Goal: Task Accomplishment & Management: Complete application form

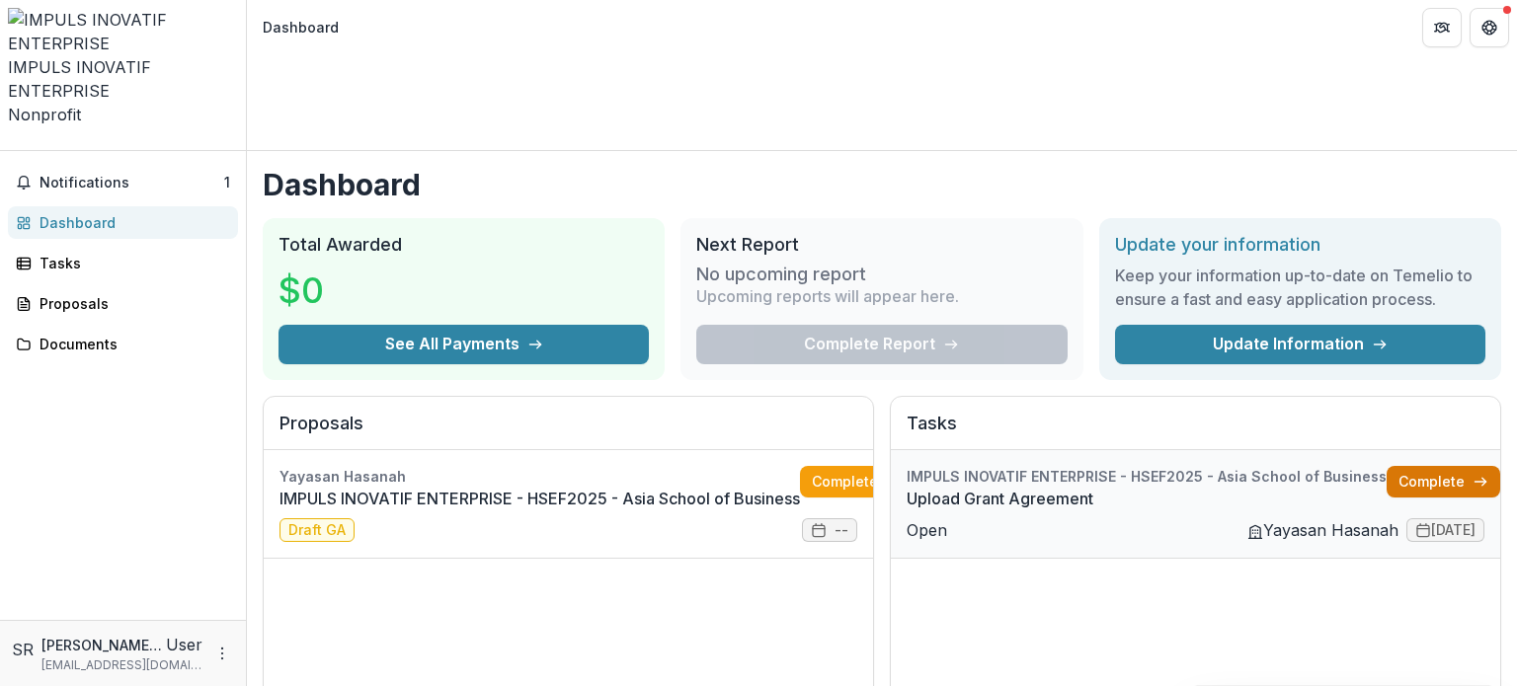
click at [1402, 466] on link "Complete" at bounding box center [1444, 482] width 114 height 32
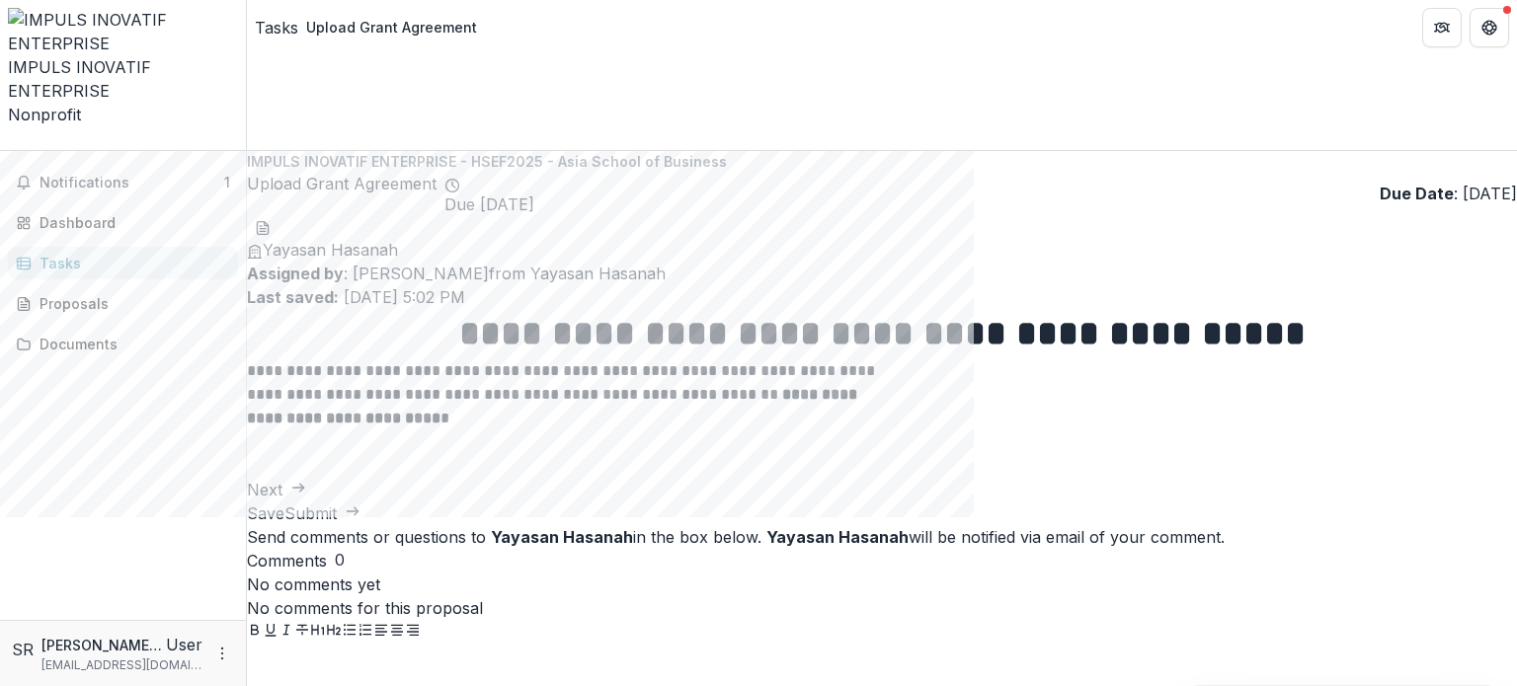
click at [304, 484] on polyline "button" at bounding box center [302, 488] width 4 height 8
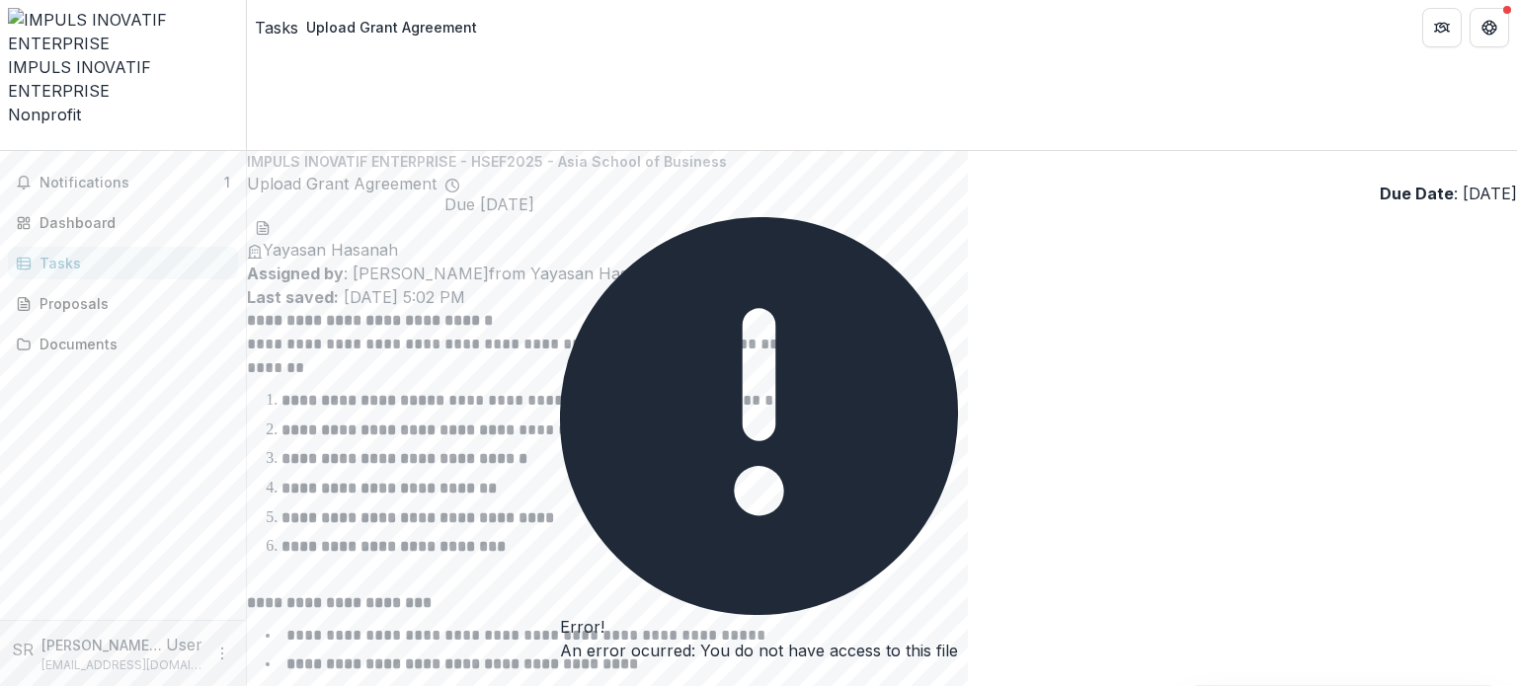
drag, startPoint x: 1516, startPoint y: 172, endPoint x: 1510, endPoint y: 192, distance: 20.6
click at [1510, 192] on div "**********" at bounding box center [882, 418] width 1270 height 535
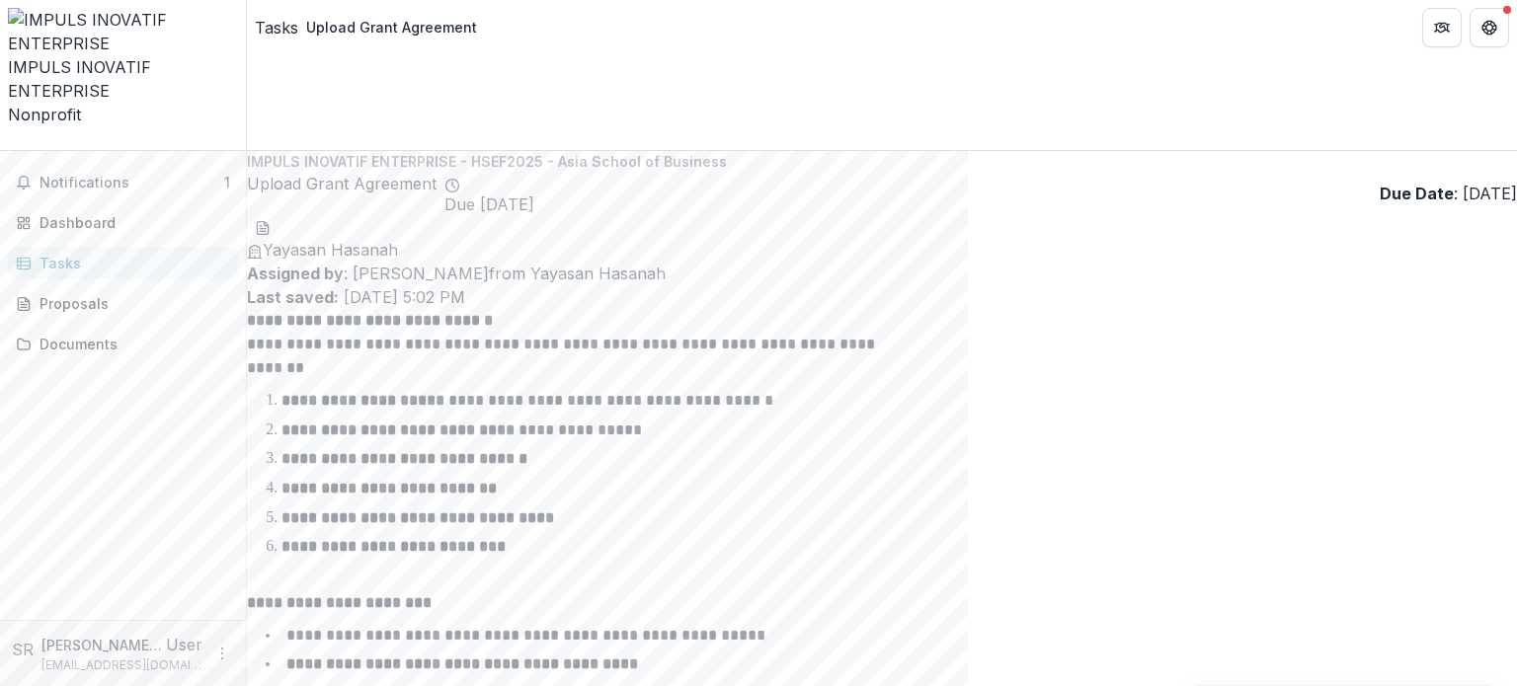
click at [1516, 201] on div "**********" at bounding box center [882, 418] width 1270 height 535
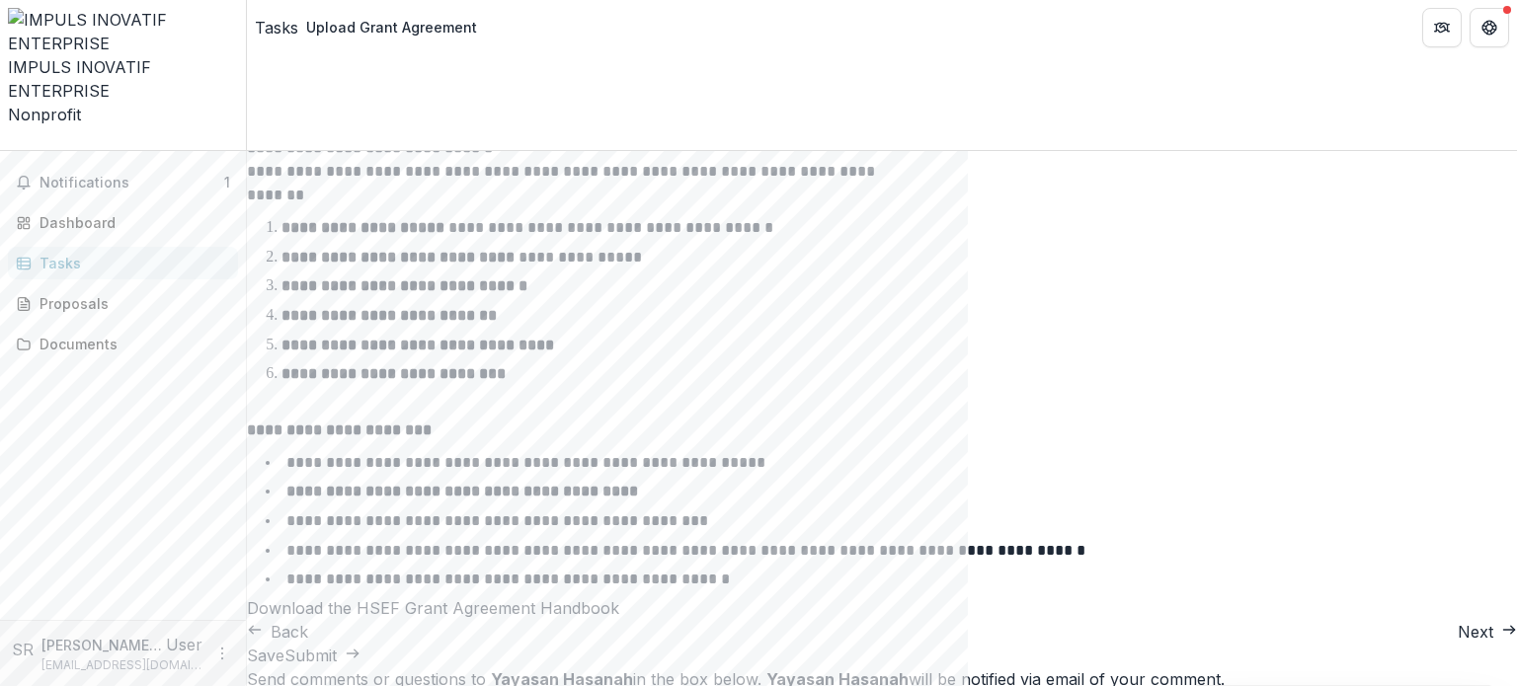
scroll to position [194, 0]
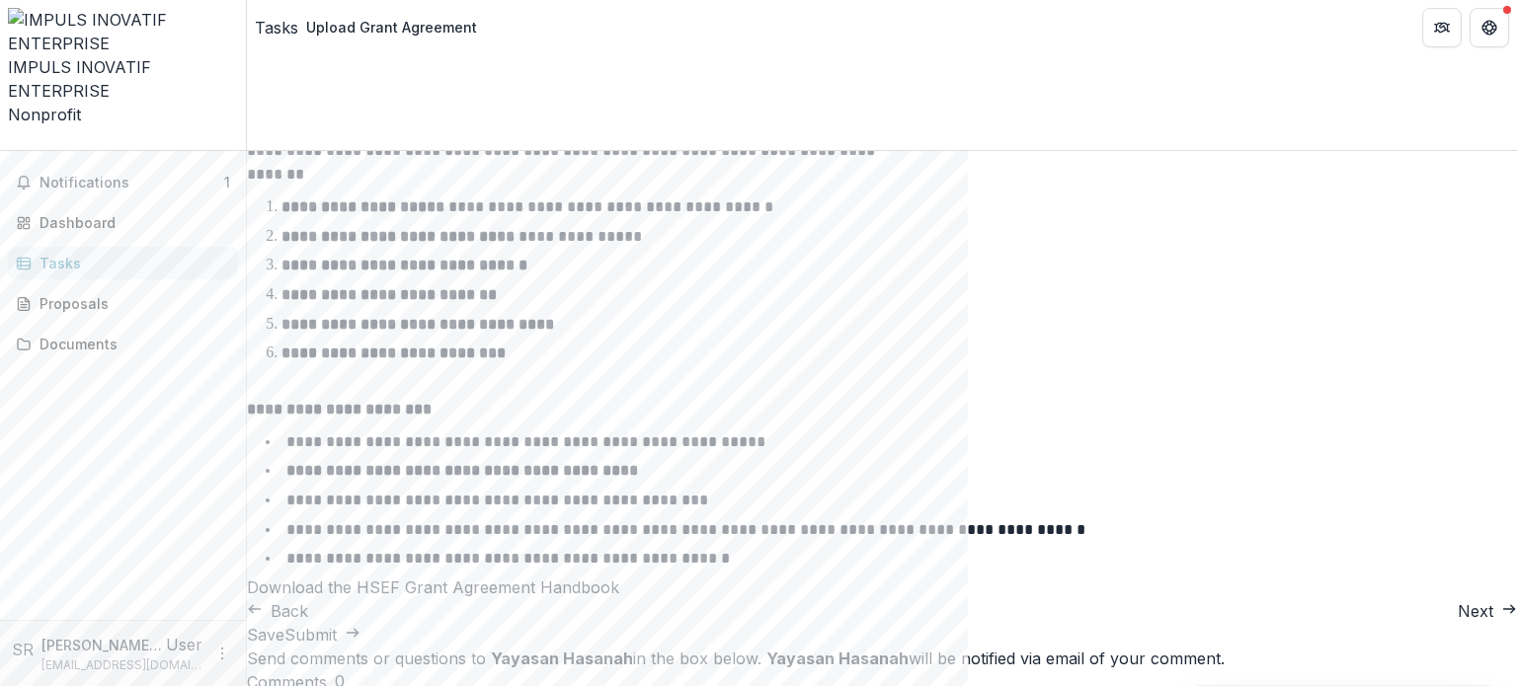
click at [1501, 601] on icon "button" at bounding box center [1509, 609] width 16 height 16
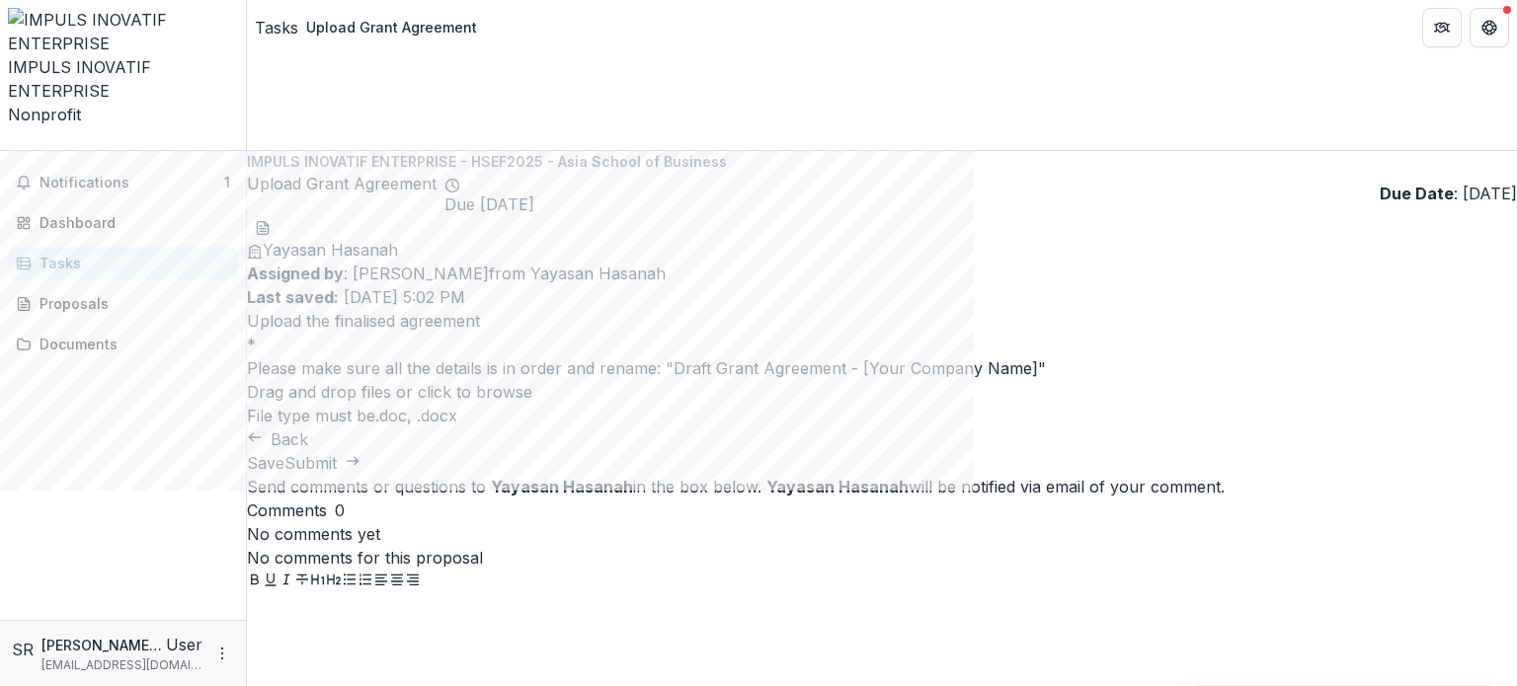
click at [790, 357] on div "Please make sure all the details is in order and rename: "Draft Grant Agreement…" at bounding box center [882, 369] width 1270 height 24
drag, startPoint x: 786, startPoint y: 260, endPoint x: 528, endPoint y: 280, distance: 258.6
click at [528, 357] on div "Please make sure all the details is in order and rename: "Draft Grant Agreement…" at bounding box center [882, 369] width 1270 height 24
copy div "Draft Grant Agreement - [Your Company Name]"
click at [532, 382] on span "click to browse" at bounding box center [475, 392] width 115 height 20
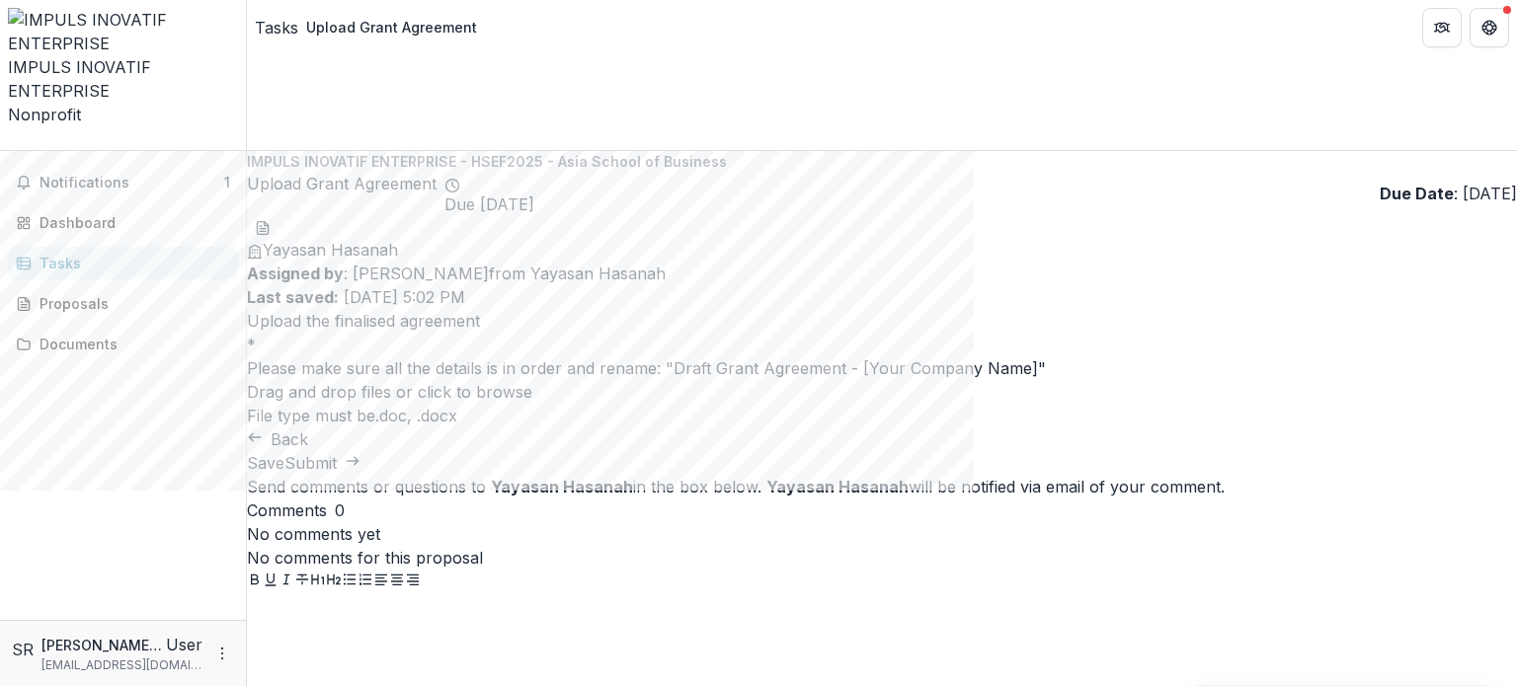
type input "**********"
click at [532, 382] on span "click to browse" at bounding box center [475, 392] width 115 height 20
type input "**********"
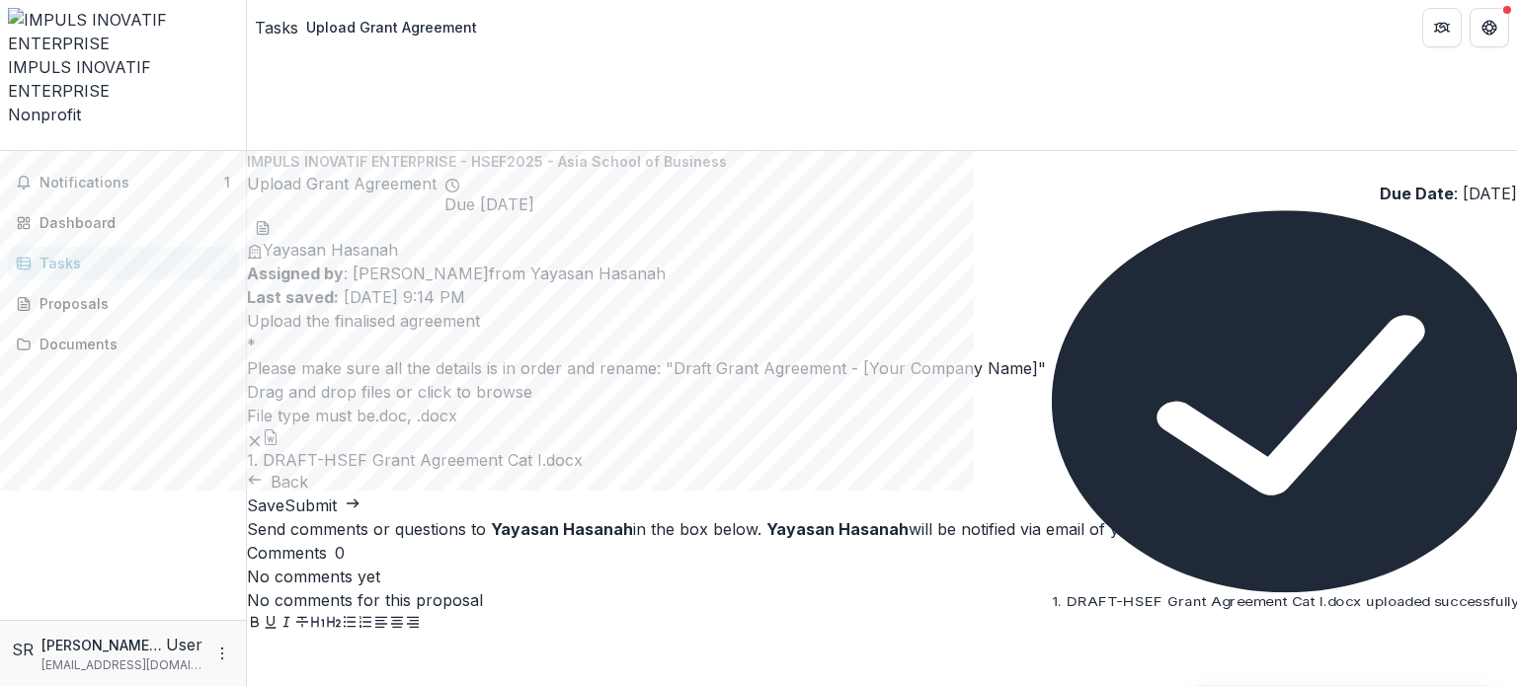
click at [1052, 624] on button "Close" at bounding box center [1052, 624] width 0 height 0
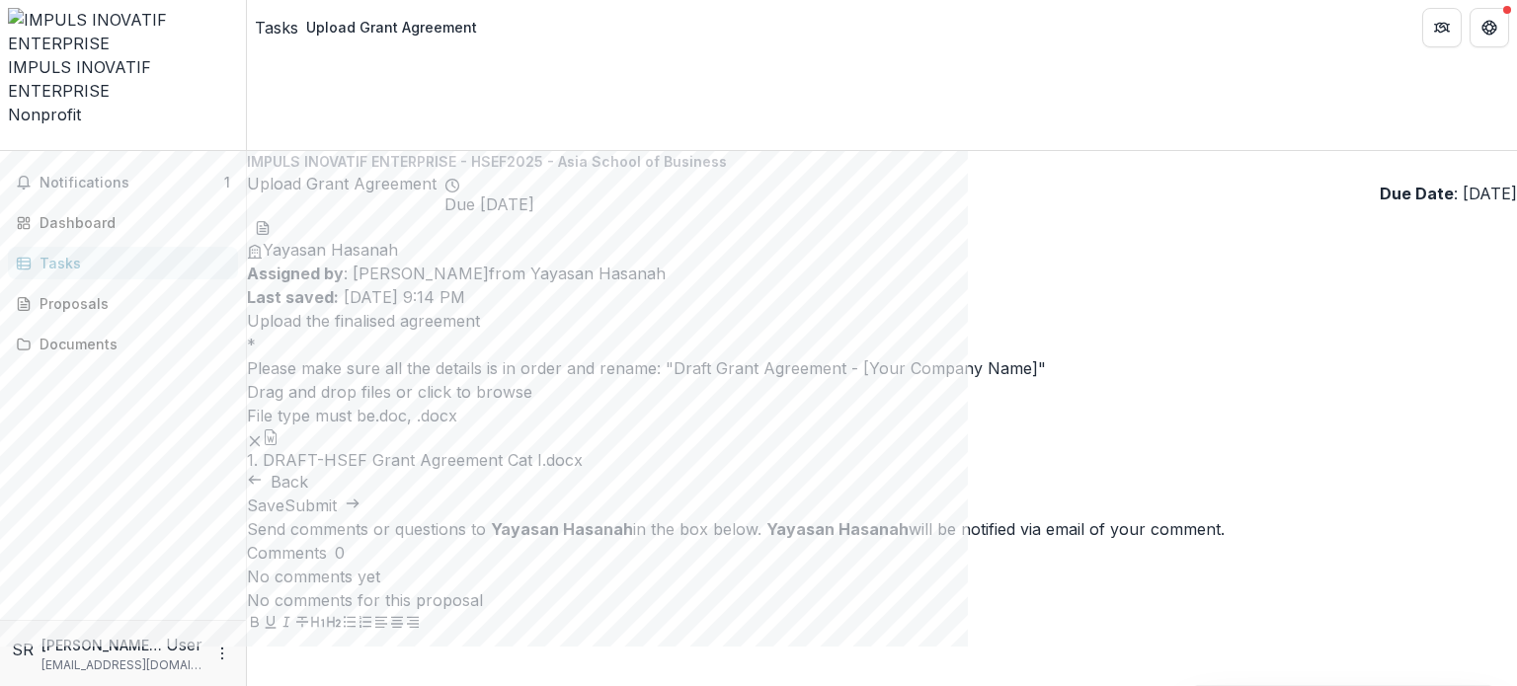
click at [263, 434] on icon "Remove File" at bounding box center [255, 442] width 16 height 16
click at [260, 437] on line "Remove File" at bounding box center [255, 441] width 9 height 9
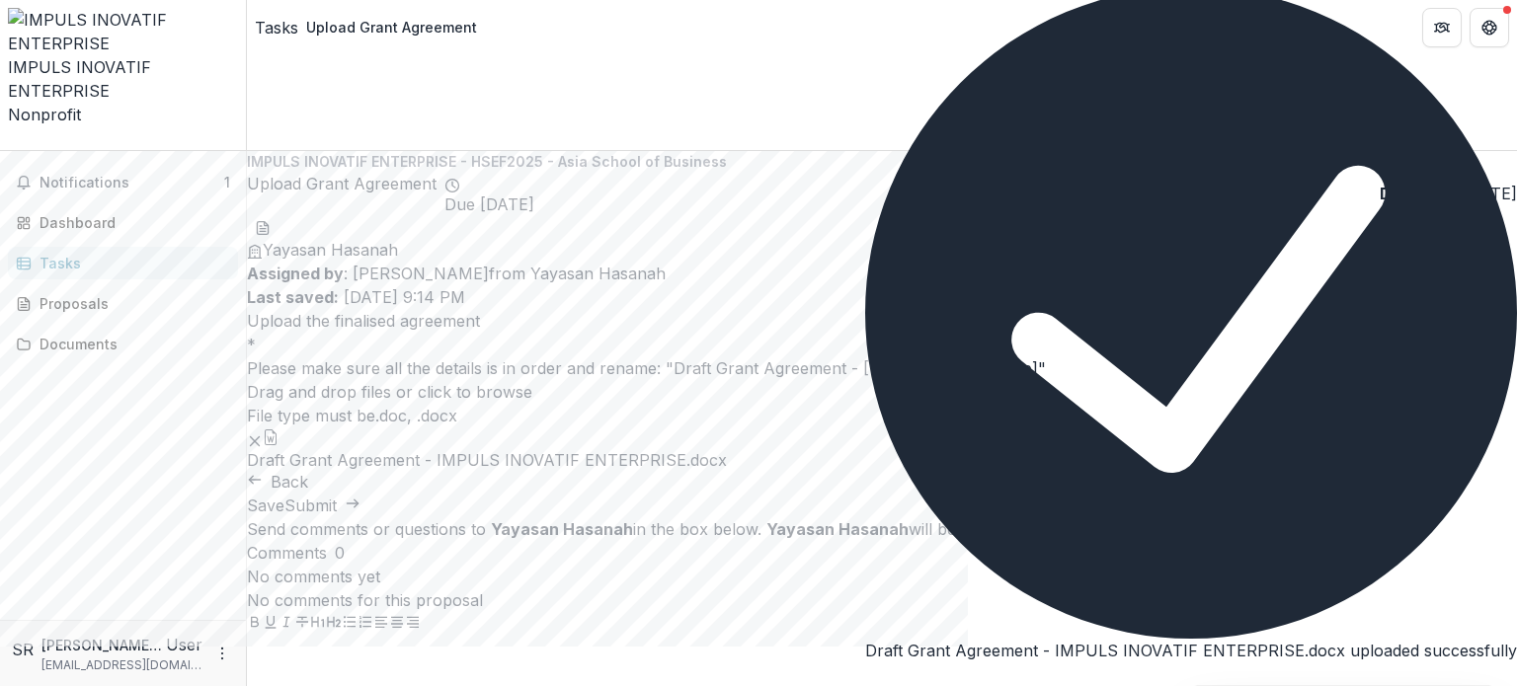
click at [889, 681] on icon "Close" at bounding box center [877, 693] width 24 height 24
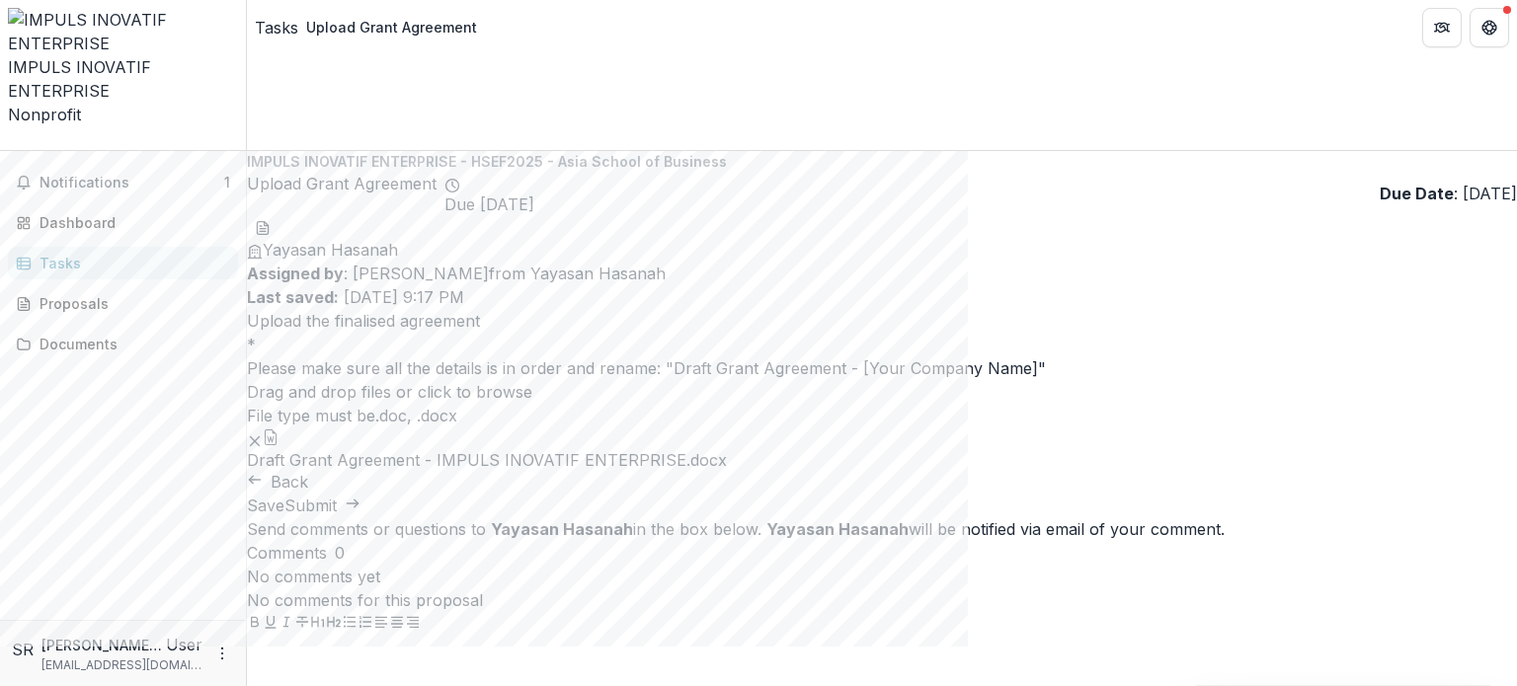
click at [1047, 485] on div "Upload the finalised agreement * Please make sure all the details is in order a…" at bounding box center [882, 401] width 1270 height 185
click at [361, 518] on button "Submit" at bounding box center [322, 506] width 76 height 24
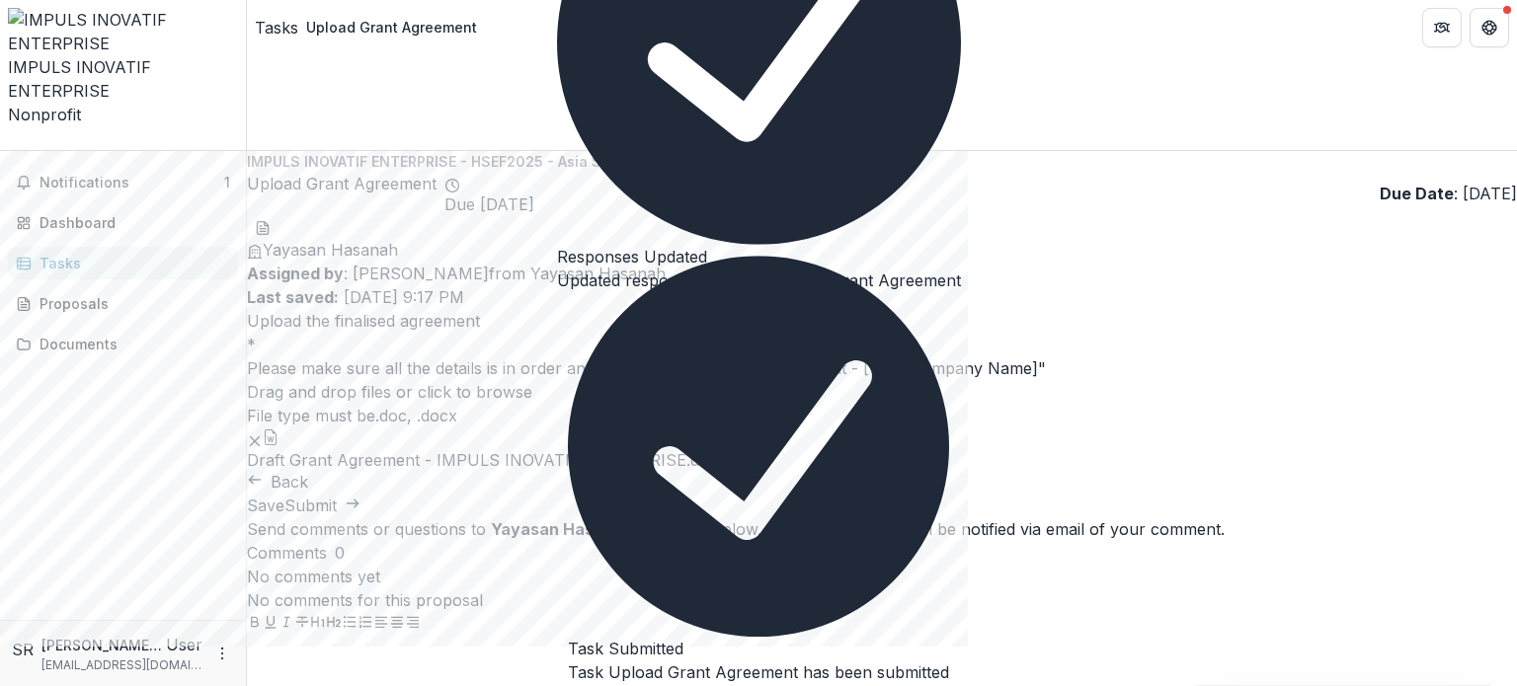
scroll to position [4, 0]
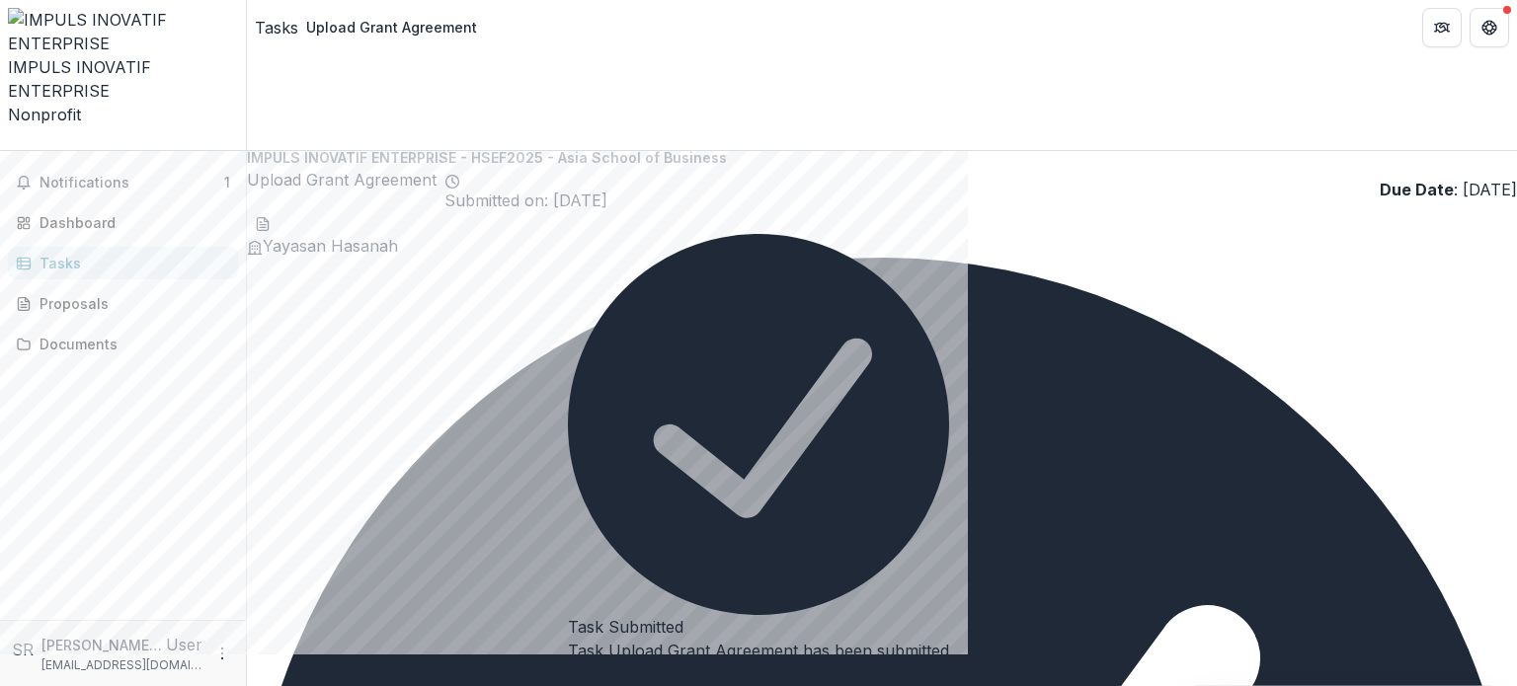
drag, startPoint x: 1516, startPoint y: 124, endPoint x: 1512, endPoint y: 243, distance: 118.6
click at [1512, 243] on div "IMPULS INOVATIF ENTERPRISE - HSEF2025 - Asia School of Business Upload Grant Ag…" at bounding box center [882, 418] width 1270 height 535
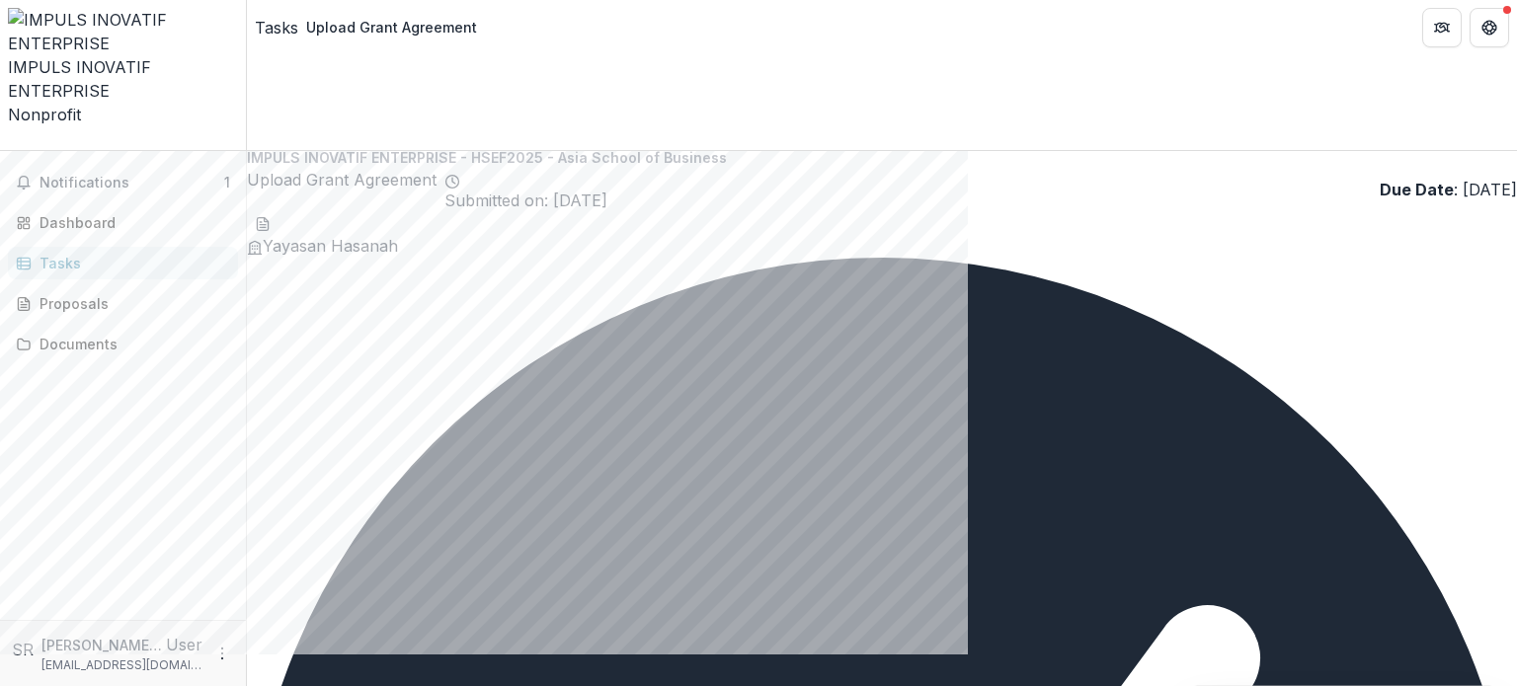
click at [202, 175] on span "Notifications" at bounding box center [132, 183] width 185 height 17
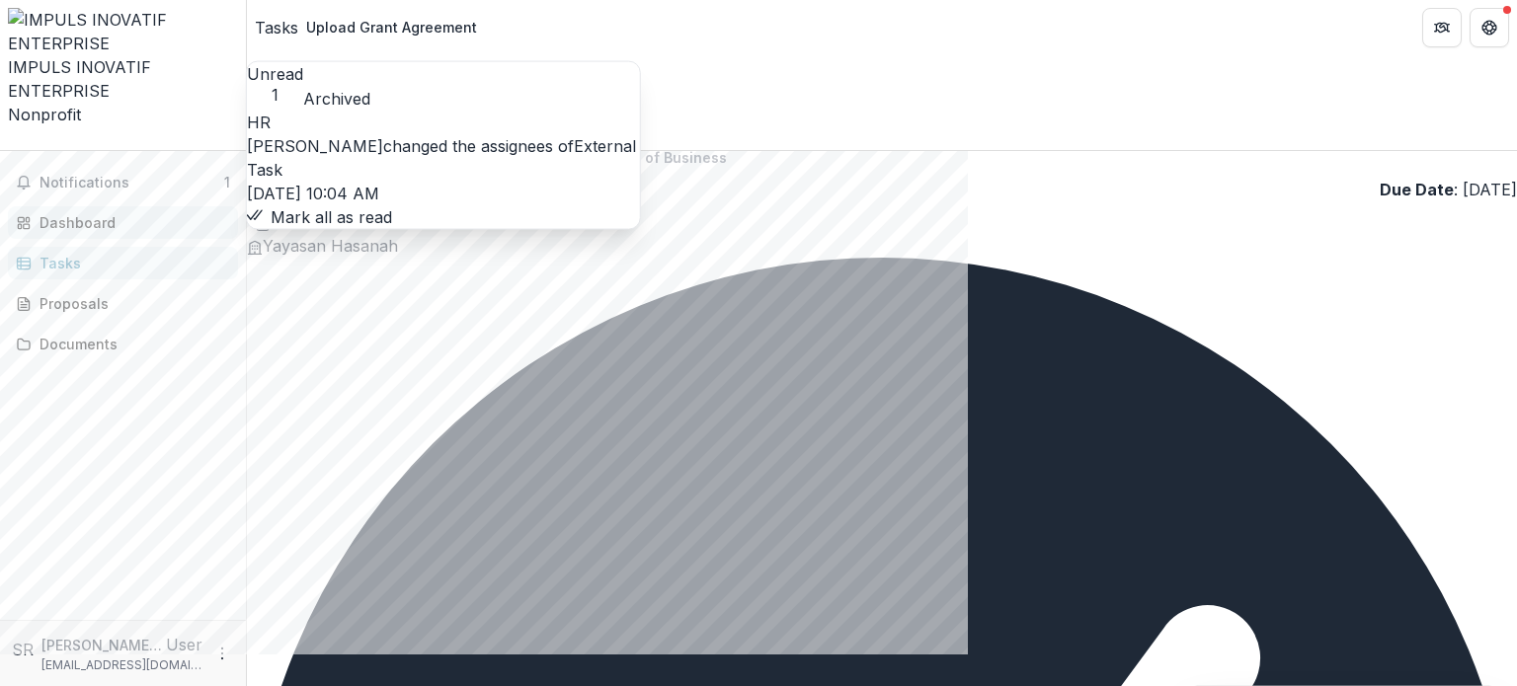
click at [192, 206] on link "Dashboard" at bounding box center [123, 222] width 230 height 33
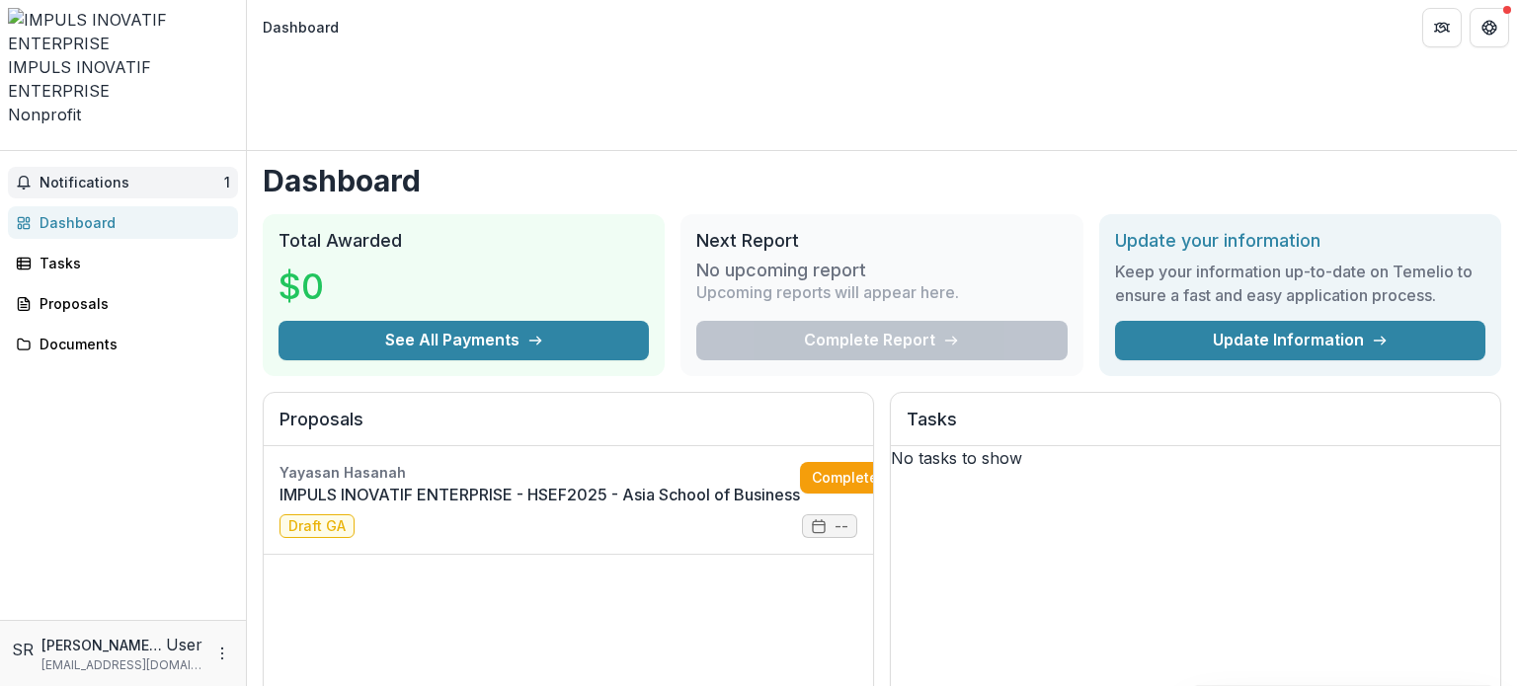
click at [188, 175] on span "Notifications" at bounding box center [132, 183] width 185 height 17
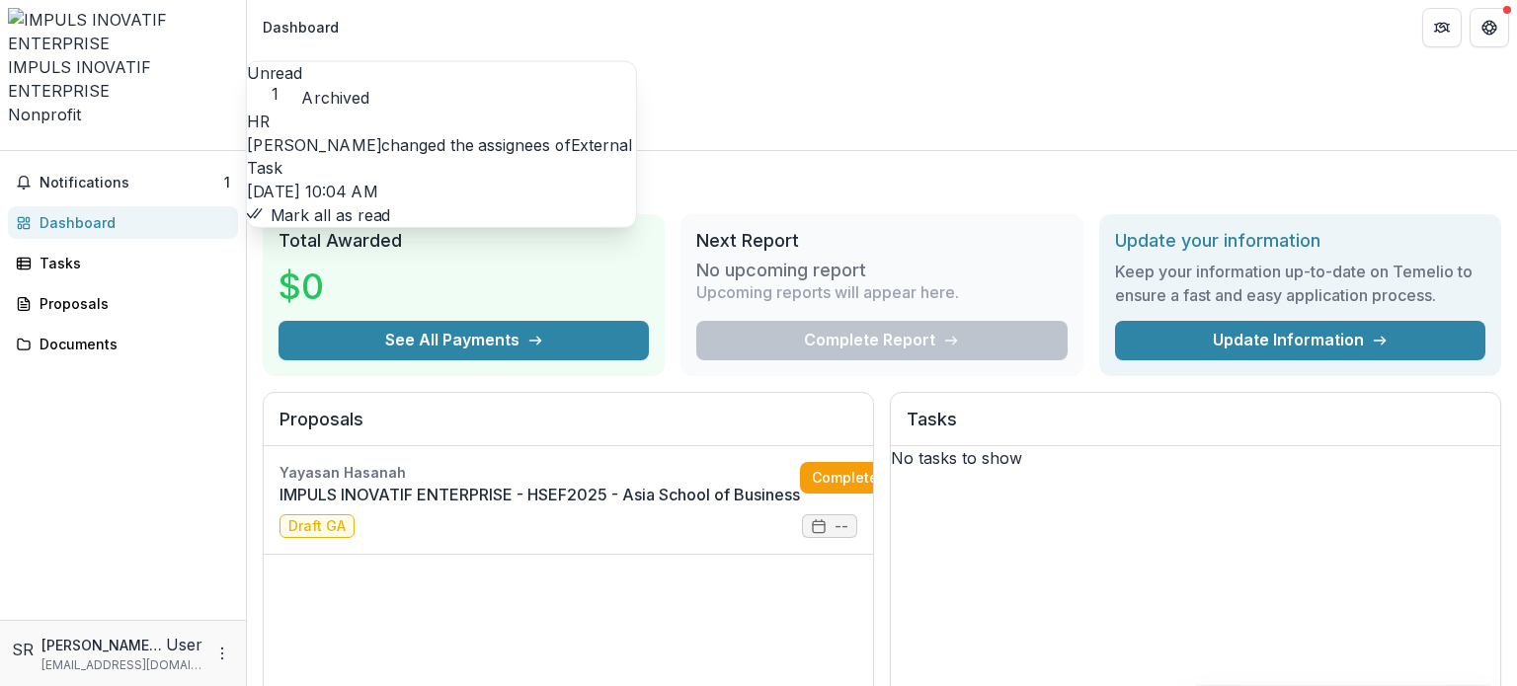
click at [186, 212] on div "Dashboard" at bounding box center [131, 222] width 183 height 21
